Goal: Information Seeking & Learning: Learn about a topic

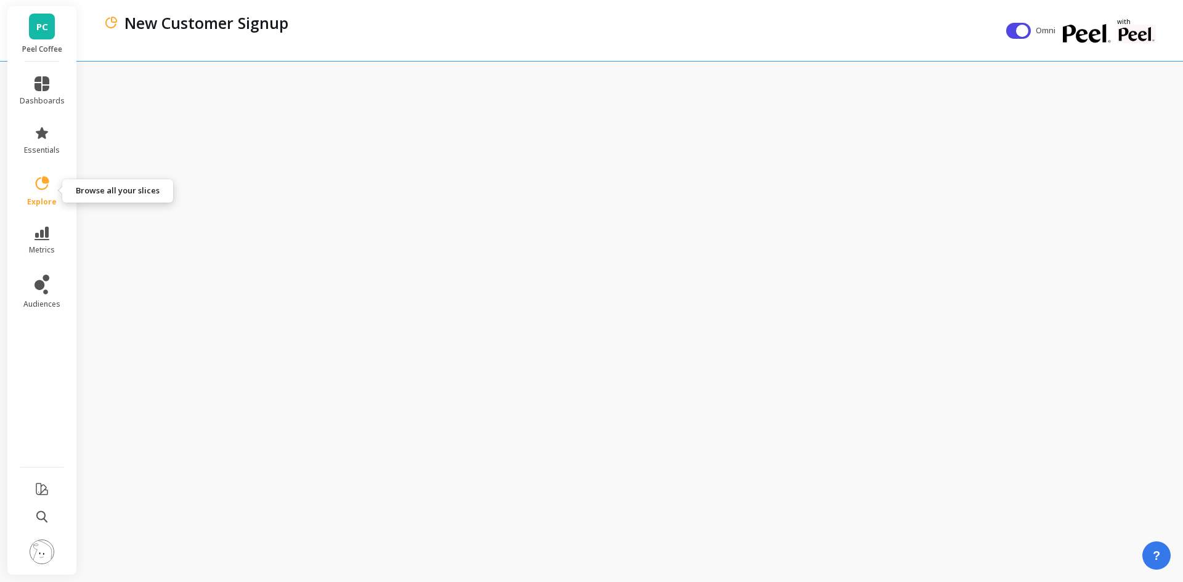
click at [44, 185] on icon at bounding box center [41, 183] width 17 height 17
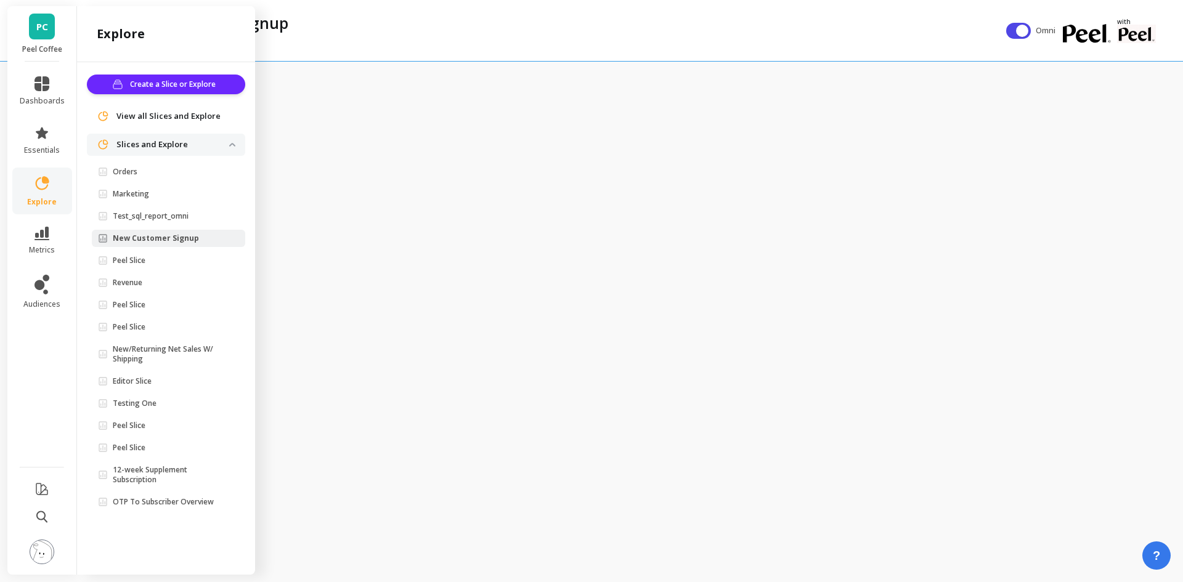
click at [233, 145] on img at bounding box center [232, 145] width 6 height 4
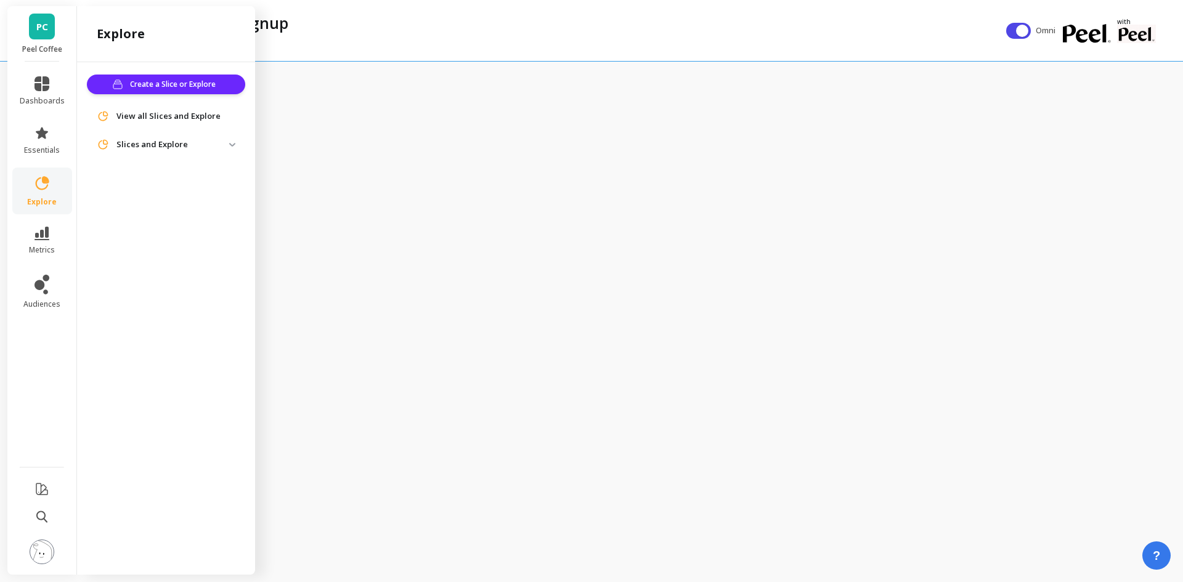
click at [233, 145] on img at bounding box center [232, 145] width 6 height 4
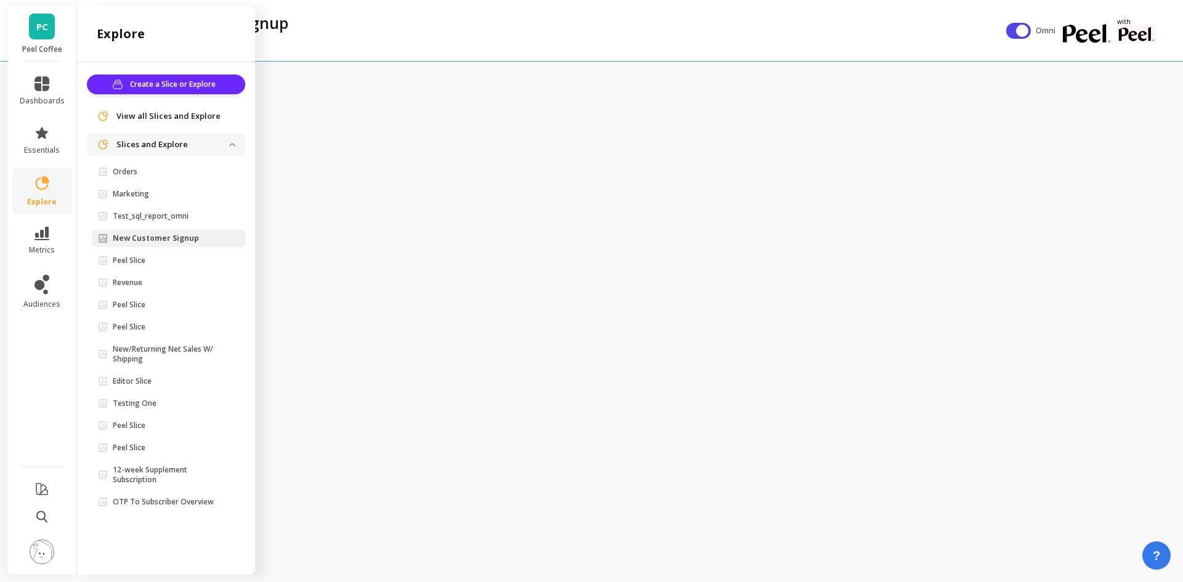
click at [462, 47] on div "New Customer Signup" at bounding box center [554, 30] width 902 height 61
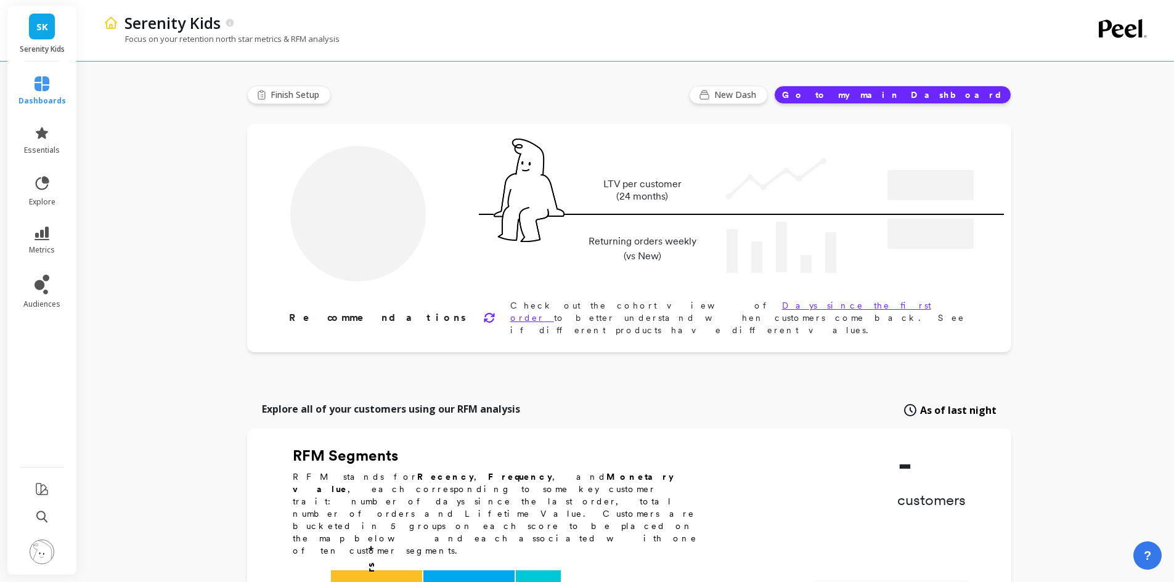
type input "Champions"
type input "11210"
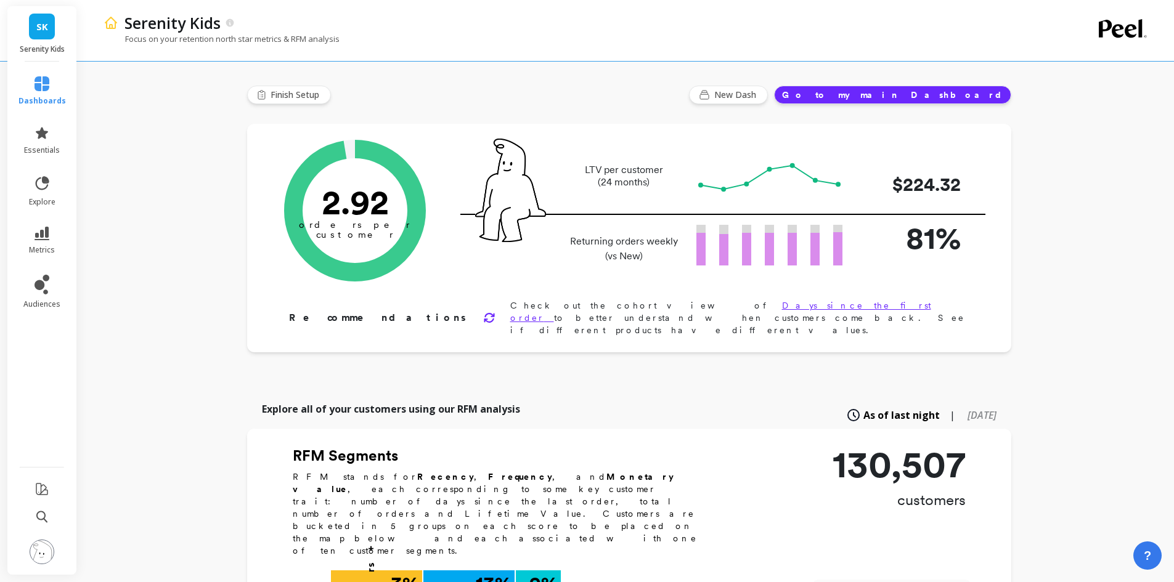
click at [43, 52] on p "Serenity Kids" at bounding box center [42, 49] width 45 height 10
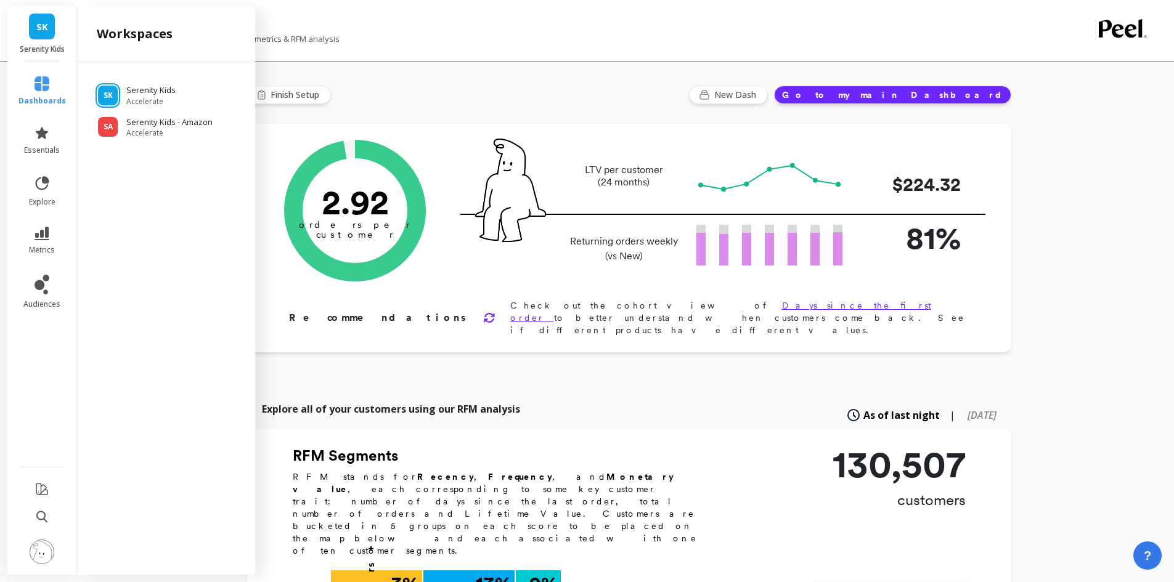
click at [455, 42] on div "Focus on your retention north star metrics & RFM analysis" at bounding box center [575, 44] width 944 height 23
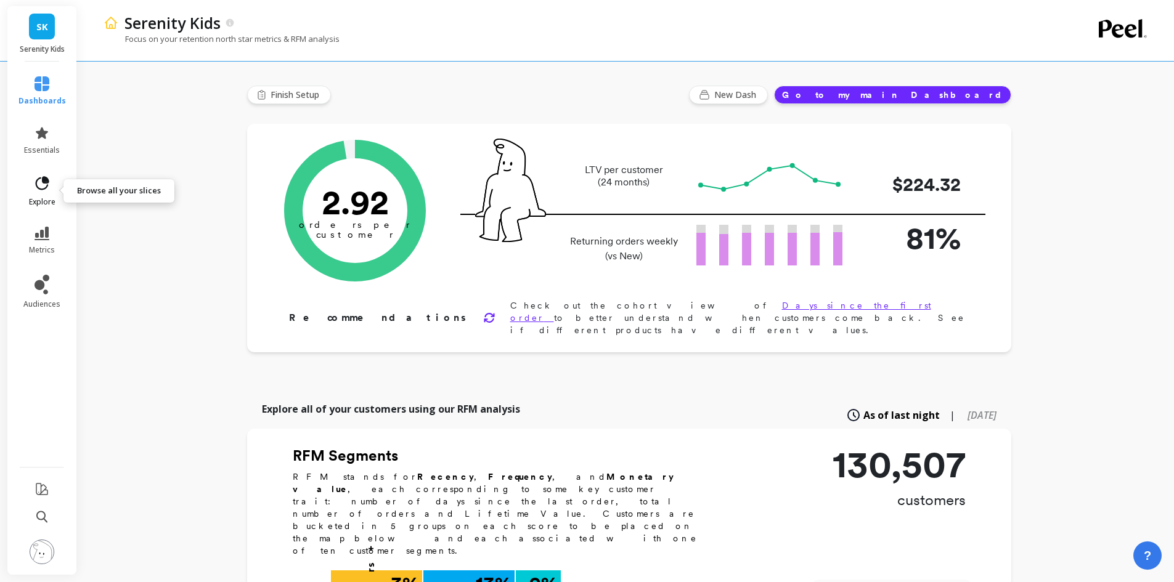
click at [47, 177] on icon at bounding box center [43, 183] width 14 height 14
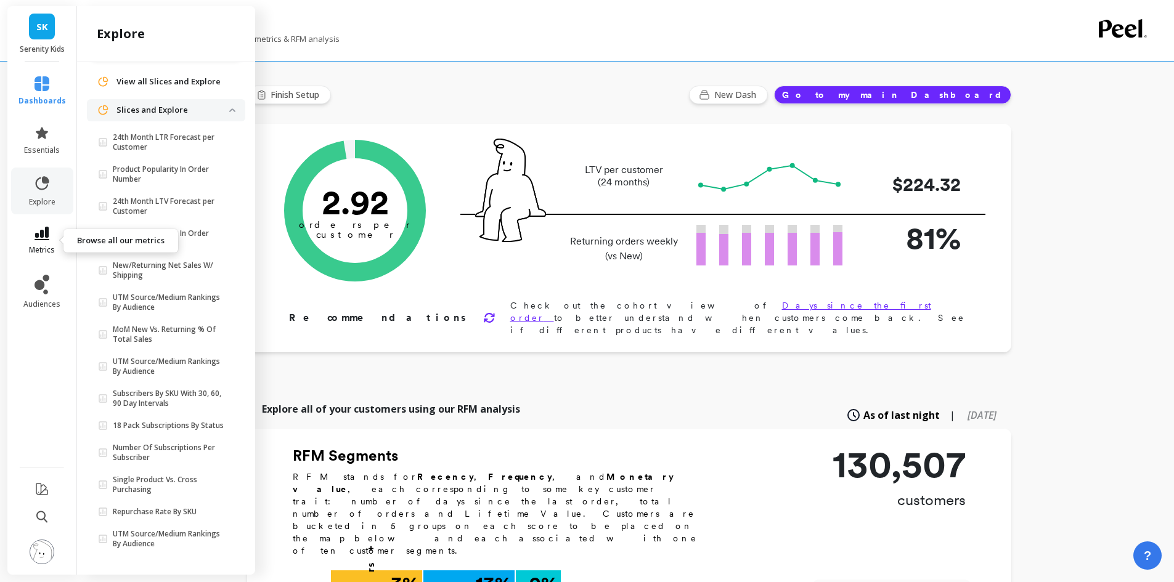
click at [46, 236] on icon at bounding box center [41, 234] width 15 height 14
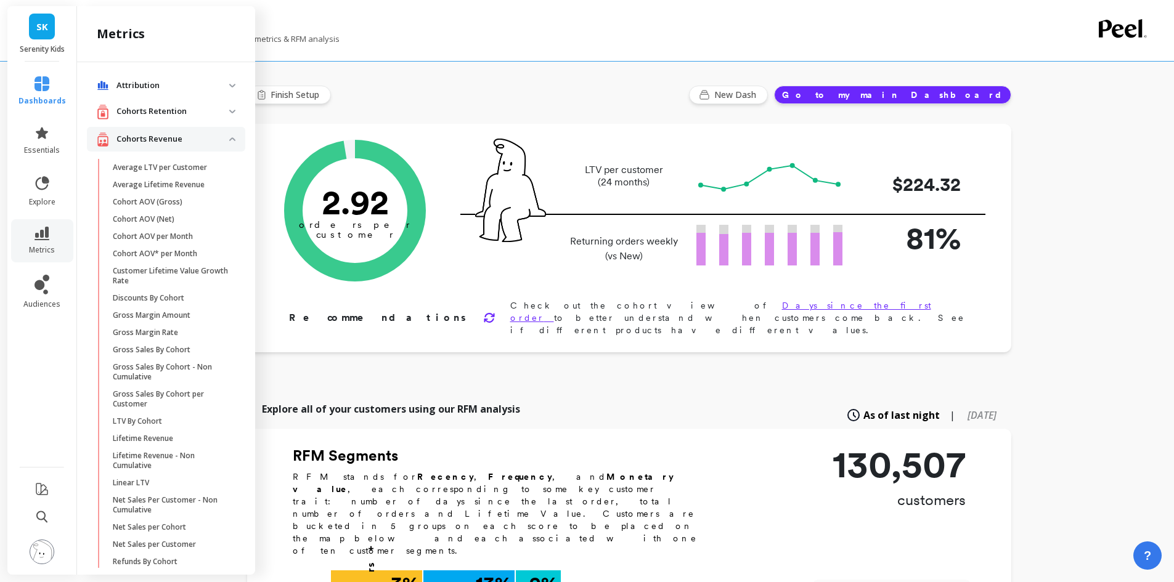
click at [193, 144] on p "Cohorts Revenue" at bounding box center [172, 139] width 113 height 12
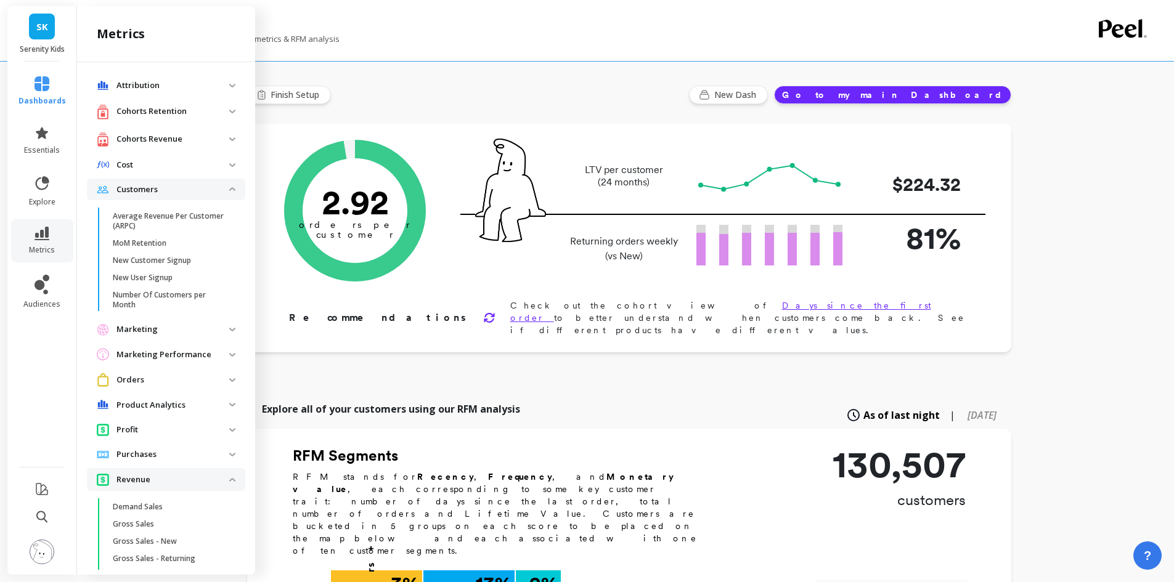
click at [184, 189] on p "Customers" at bounding box center [172, 190] width 113 height 12
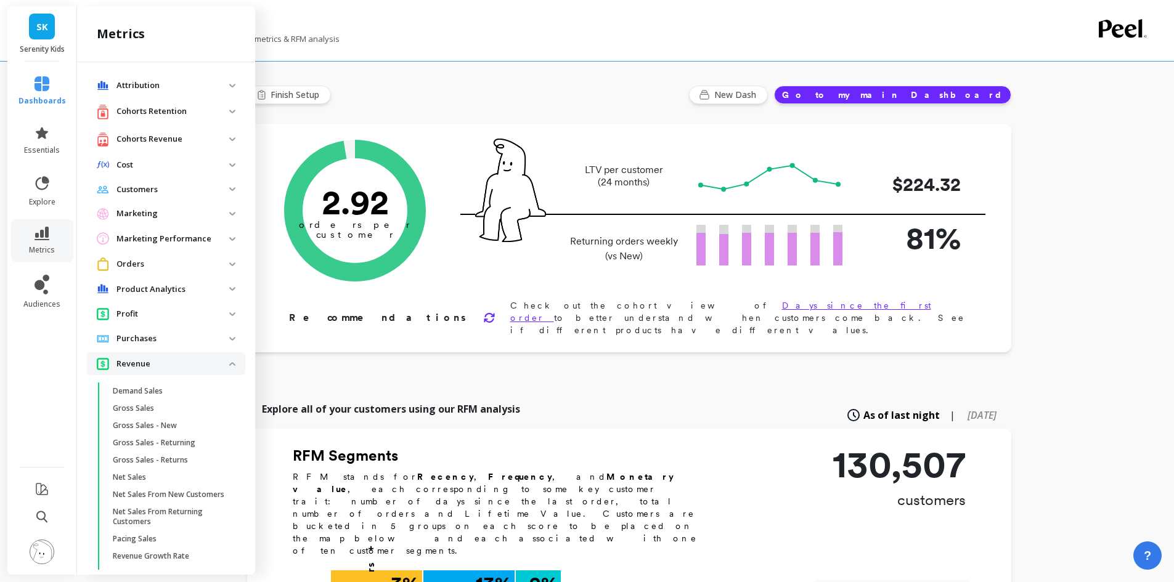
click at [164, 367] on p "Revenue" at bounding box center [172, 364] width 113 height 12
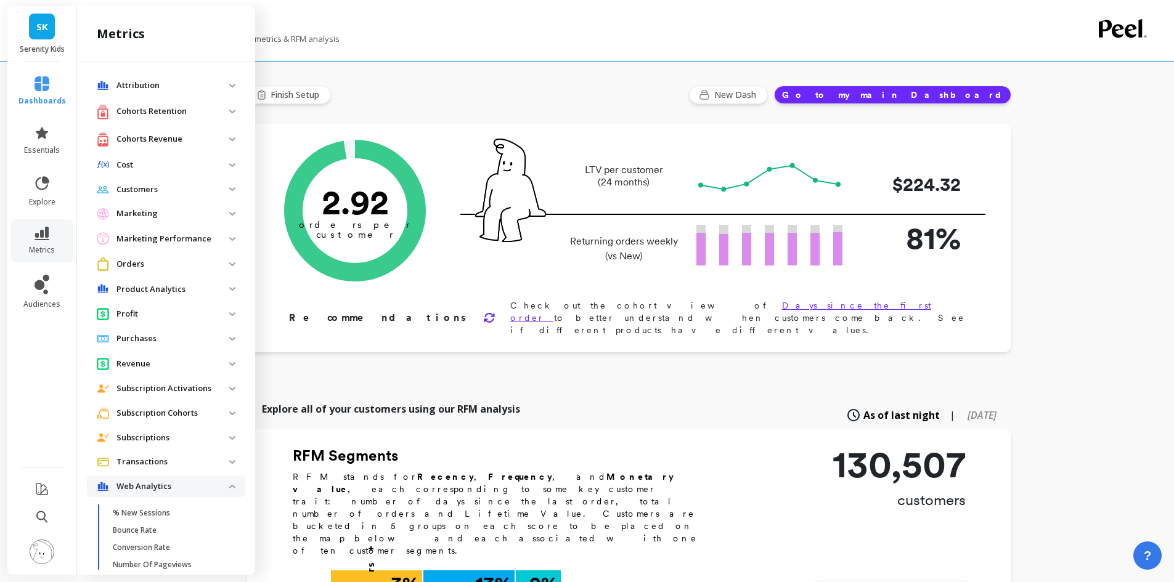
click at [229, 485] on img at bounding box center [232, 487] width 6 height 4
